Goal: Book appointment/travel/reservation

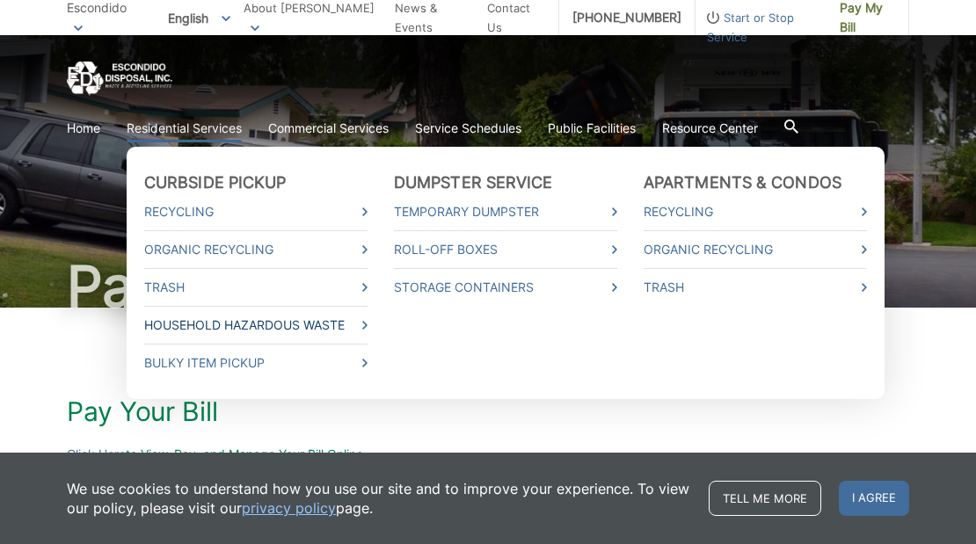
click at [259, 320] on link "Household Hazardous Waste" at bounding box center [255, 325] width 223 height 19
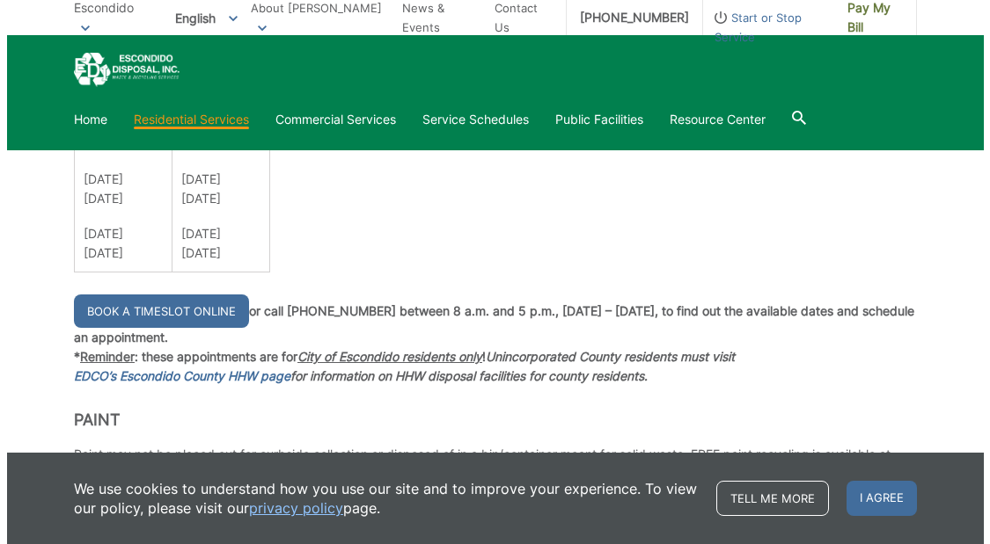
scroll to position [1407, 0]
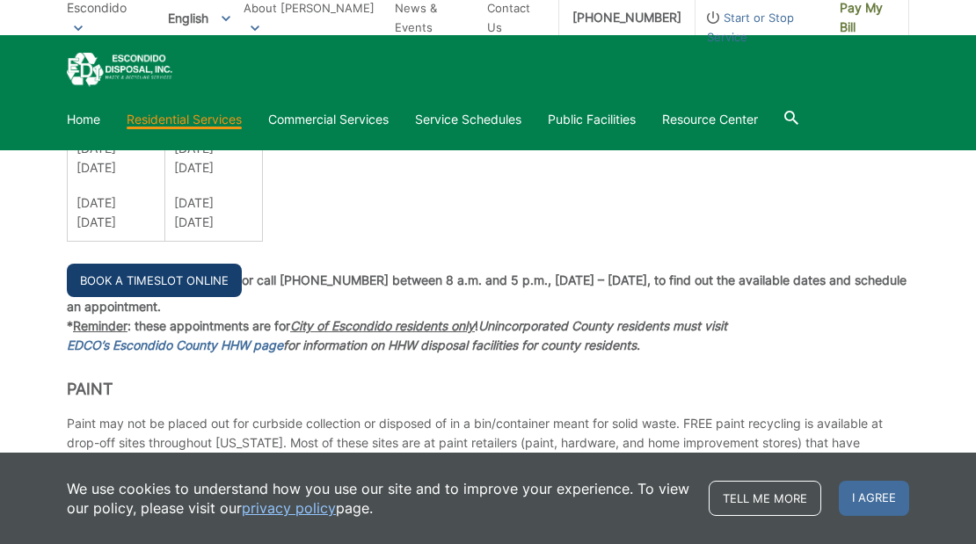
click at [145, 274] on link "Book a Timeslot Online" at bounding box center [154, 280] width 175 height 33
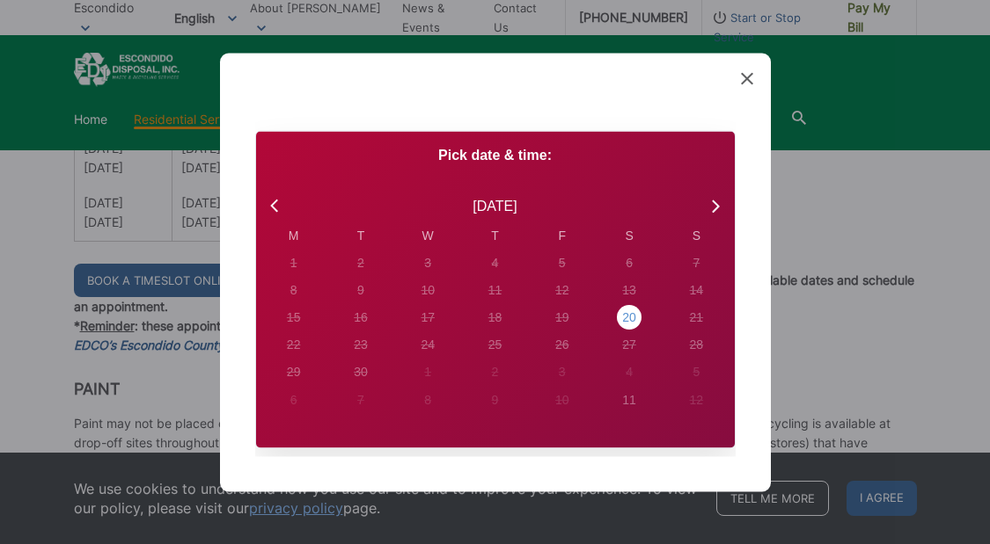
click at [297, 272] on div "20" at bounding box center [293, 262] width 7 height 18
radio input "true"
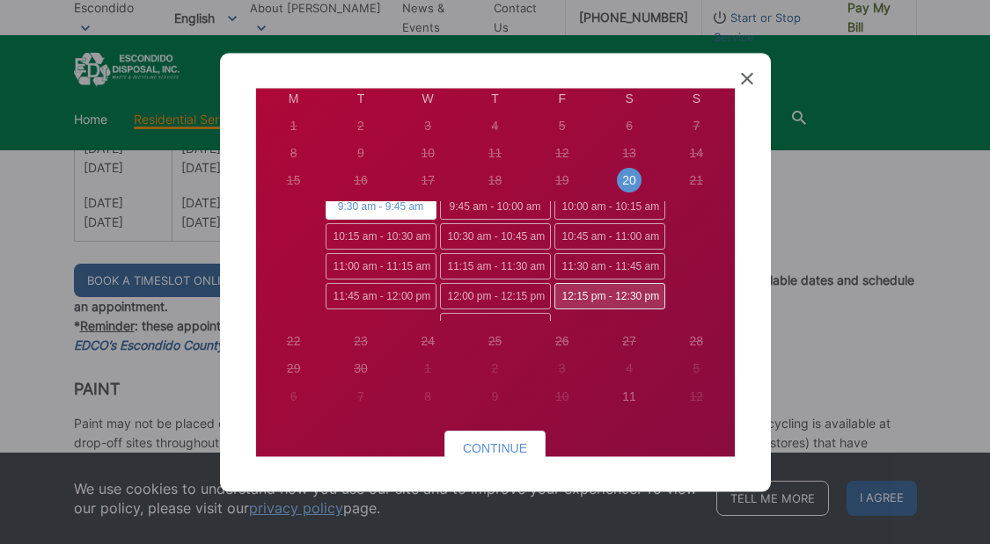
scroll to position [0, 0]
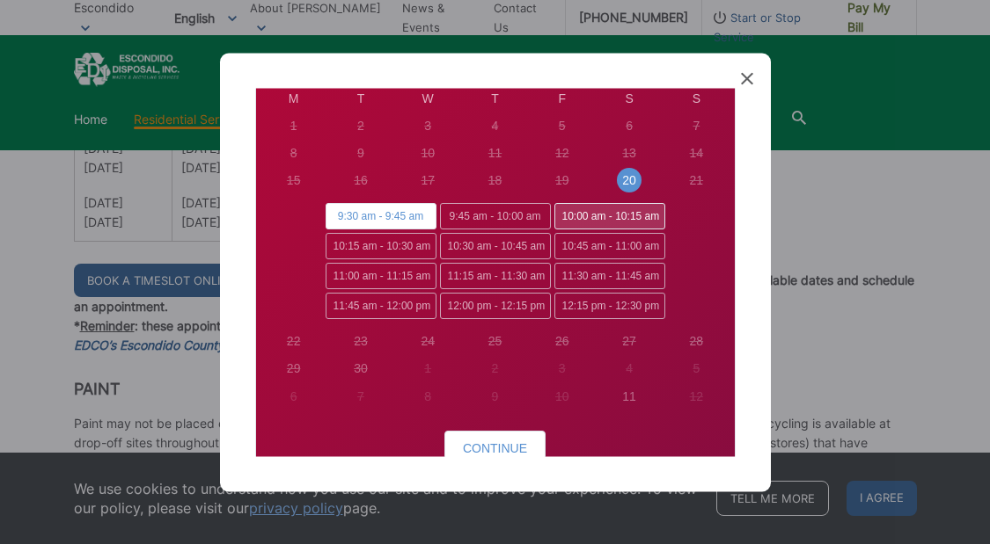
click at [601, 215] on span "10:00 am - 10:15 am" at bounding box center [609, 217] width 111 height 26
click at [566, 215] on input "10:00 am - 10:15 am" at bounding box center [559, 209] width 11 height 11
radio input "true"
radio input "false"
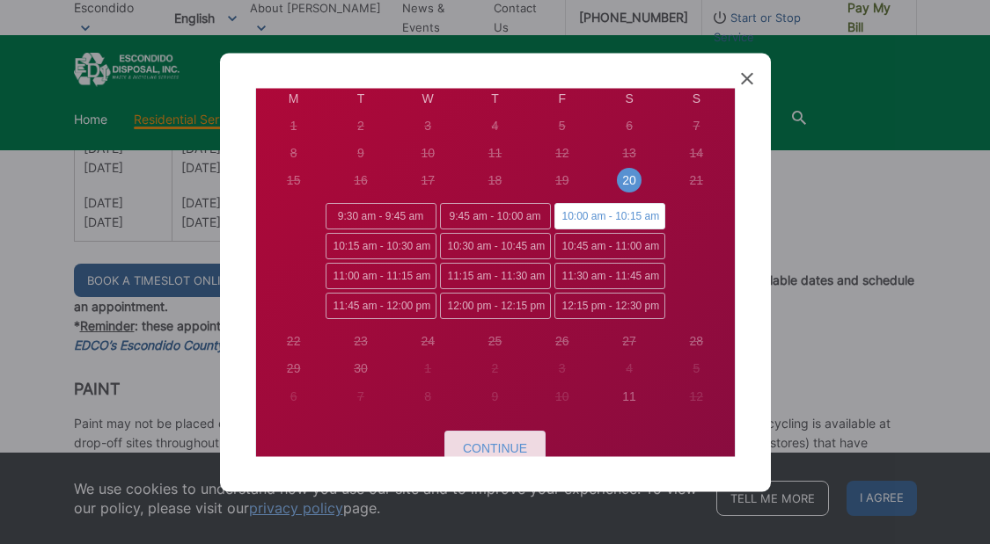
click at [454, 449] on button "Continue" at bounding box center [494, 448] width 101 height 35
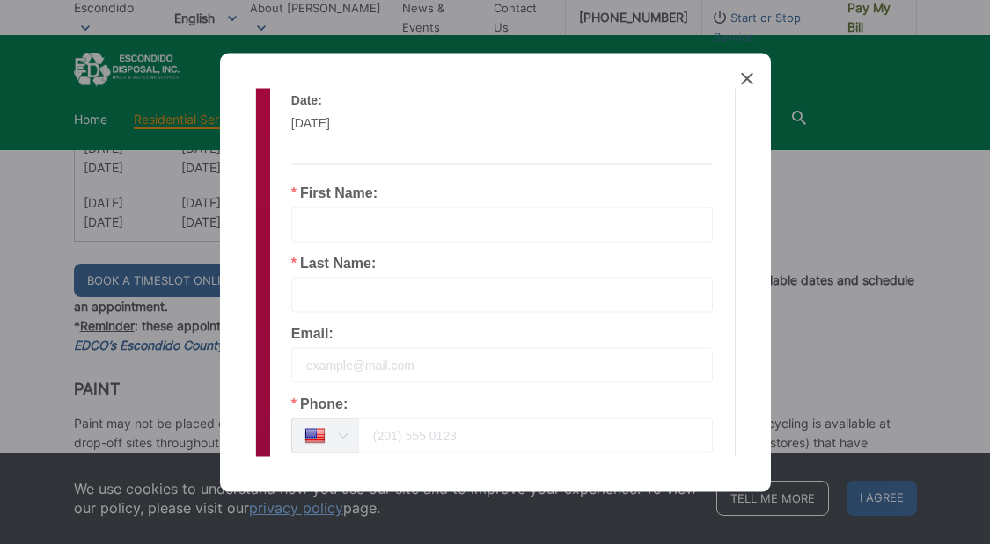
click at [327, 228] on input "text" at bounding box center [502, 224] width 422 height 35
type input "DAVID"
type input "DUTCHER"
click at [358, 364] on input "email" at bounding box center [502, 364] width 422 height 35
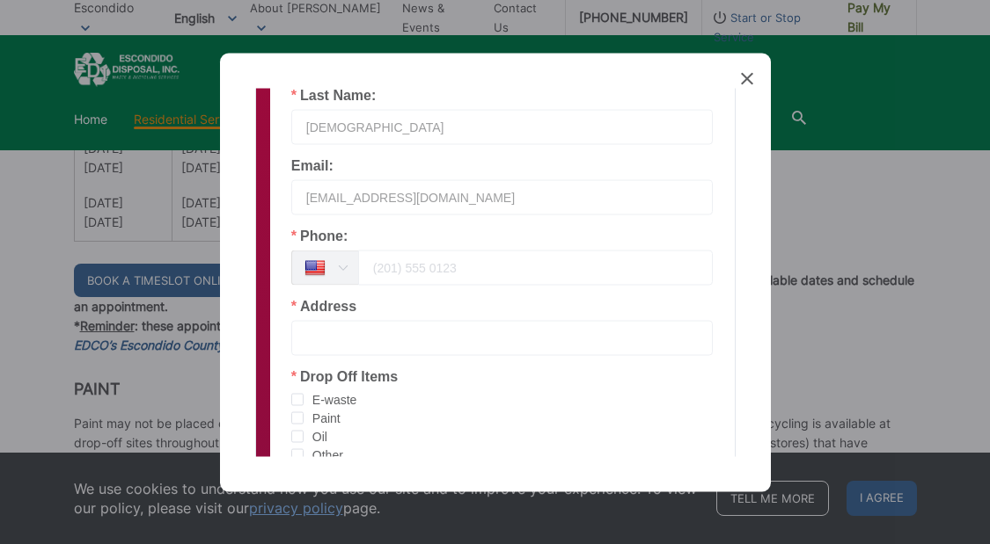
scroll to position [312, 0]
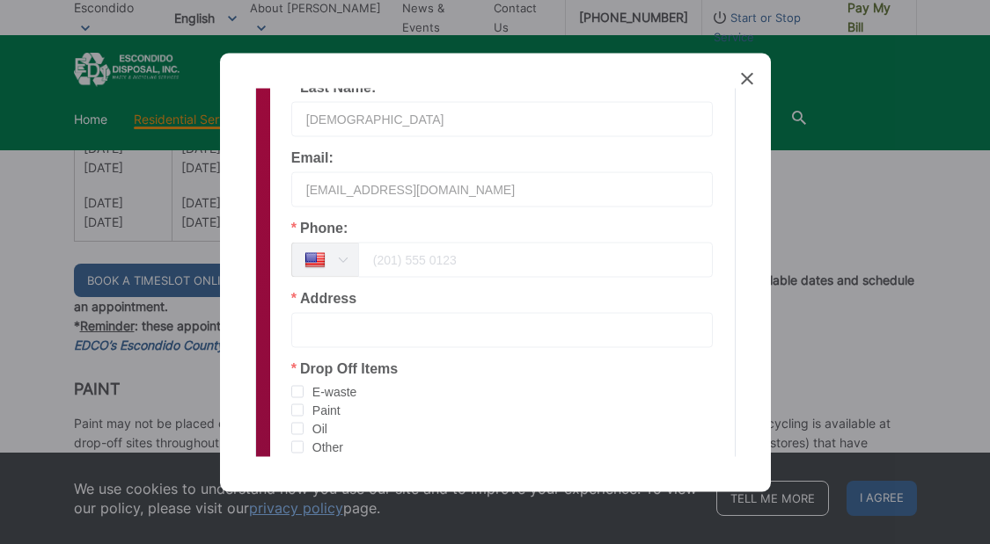
type input "dr_joyce@icloud.com"
click at [403, 252] on input "tel" at bounding box center [535, 259] width 355 height 35
type input "8082719233"
click at [402, 311] on div "Address" at bounding box center [502, 319] width 422 height 56
click at [387, 319] on input "text" at bounding box center [502, 329] width 422 height 35
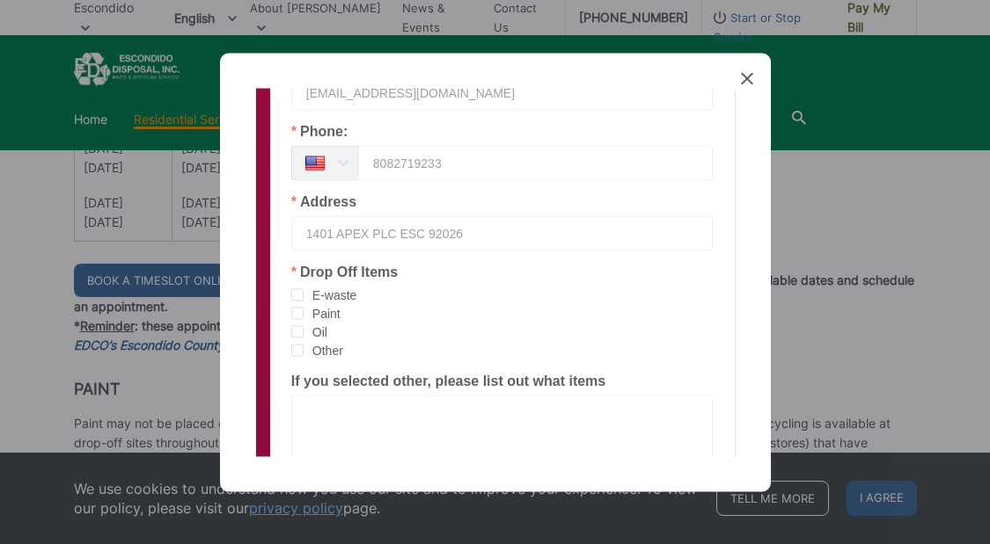
scroll to position [488, 0]
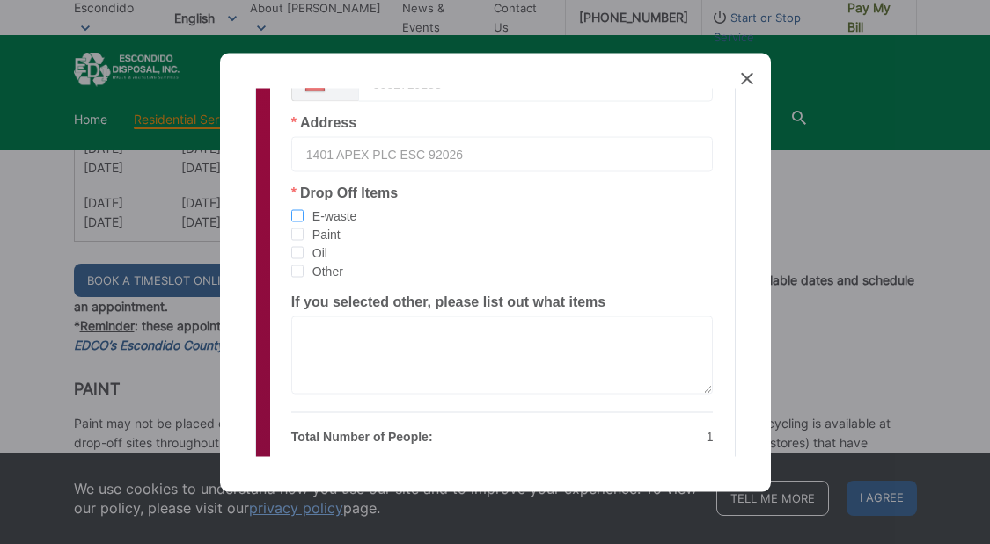
type input "1401 APEX PLC ESC 92026"
click at [298, 217] on span "checkbox-group" at bounding box center [297, 215] width 12 height 12
click at [303, 209] on input "E-waste" at bounding box center [303, 209] width 0 height 0
click at [313, 331] on textarea at bounding box center [502, 355] width 422 height 78
click at [296, 251] on span "checkbox-group" at bounding box center [297, 252] width 12 height 12
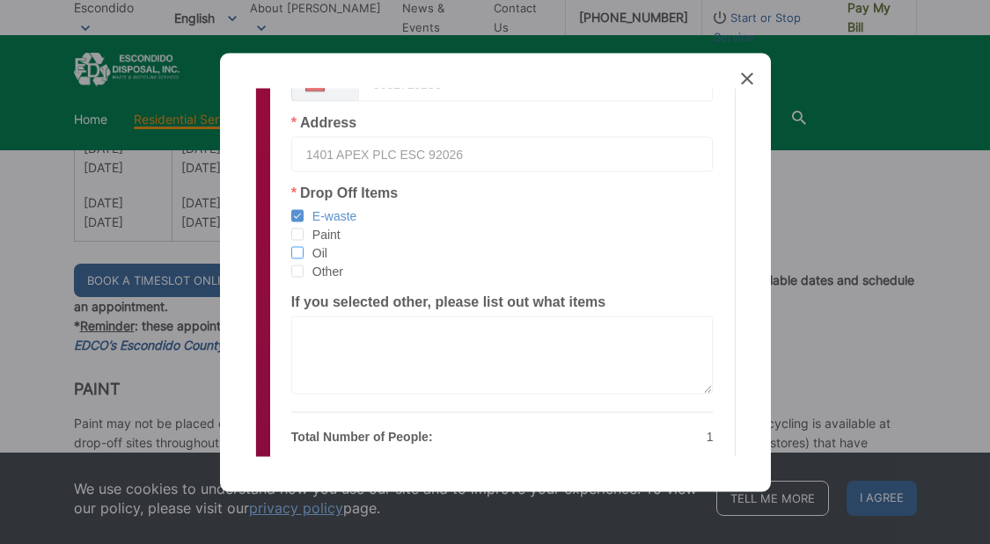
click at [303, 246] on input "Oil" at bounding box center [303, 246] width 0 height 0
click at [334, 331] on textarea at bounding box center [502, 355] width 422 height 78
type textarea "SEALANT"
click at [296, 266] on span "checkbox-group" at bounding box center [297, 271] width 12 height 12
click at [303, 265] on input "Other" at bounding box center [303, 265] width 0 height 0
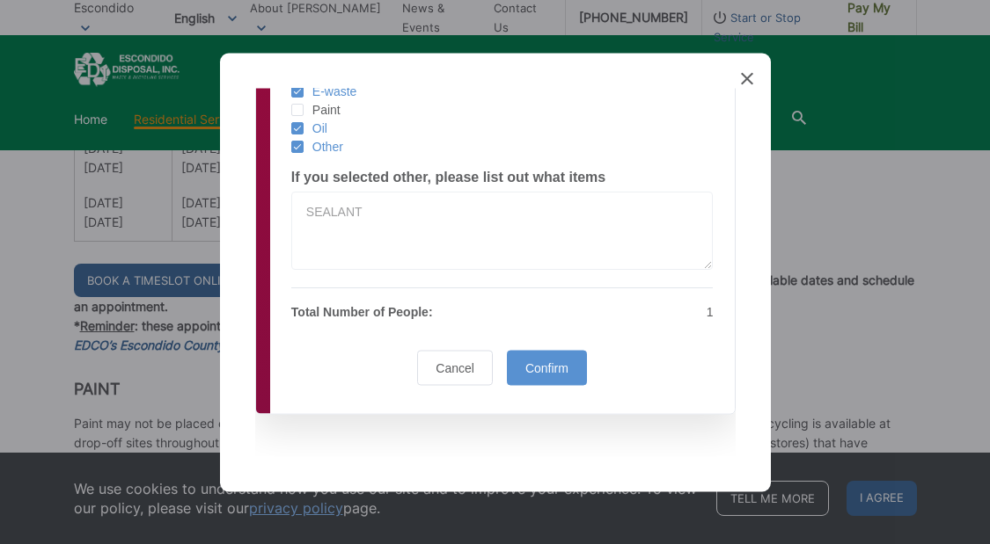
click at [556, 369] on span "Confirm" at bounding box center [546, 368] width 43 height 14
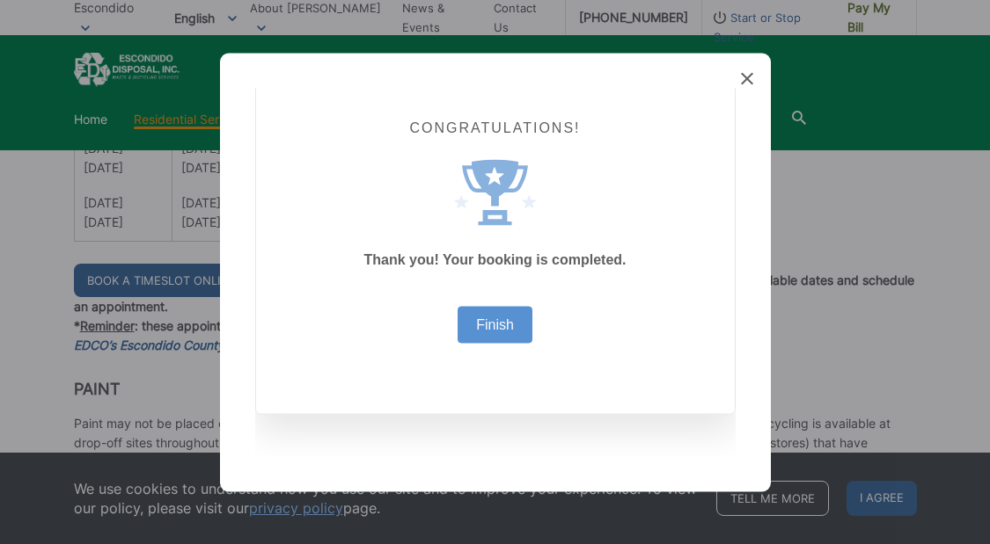
scroll to position [43, 0]
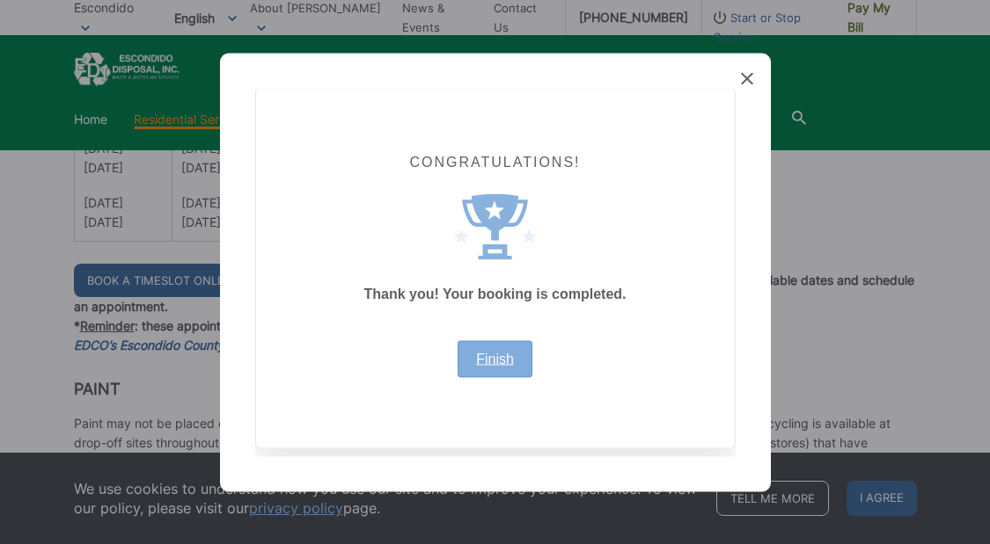
click at [486, 357] on link "Finish" at bounding box center [495, 359] width 38 height 14
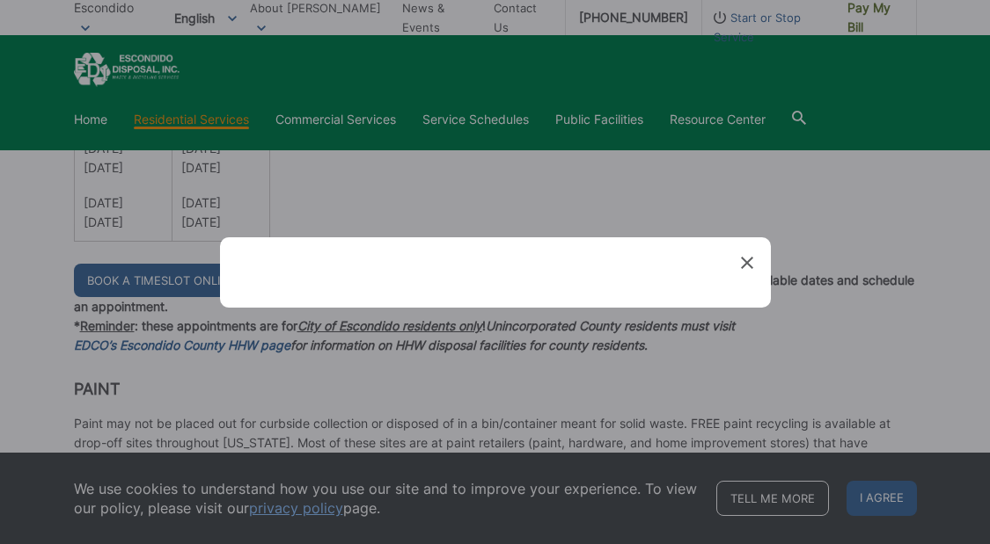
scroll to position [0, 0]
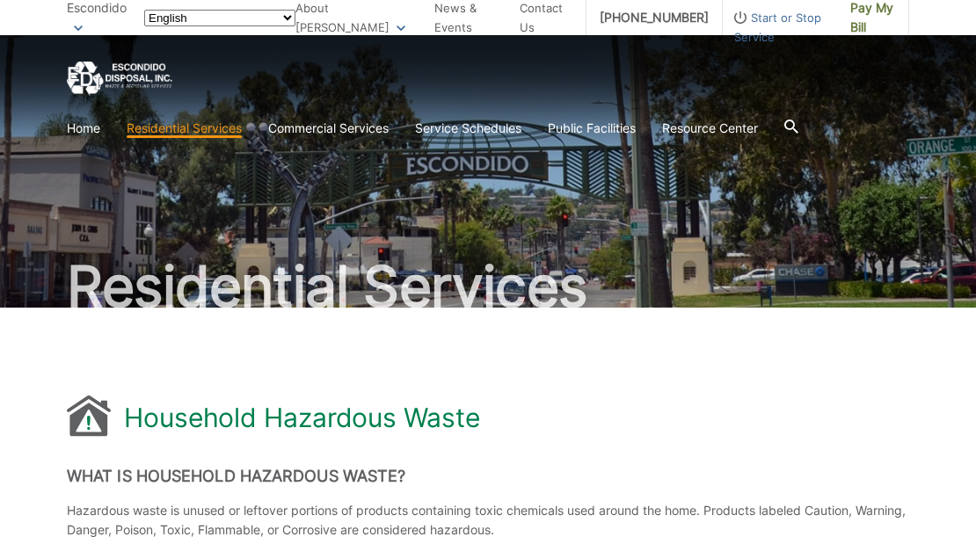
scroll to position [1357, 0]
